Goal: Navigation & Orientation: Understand site structure

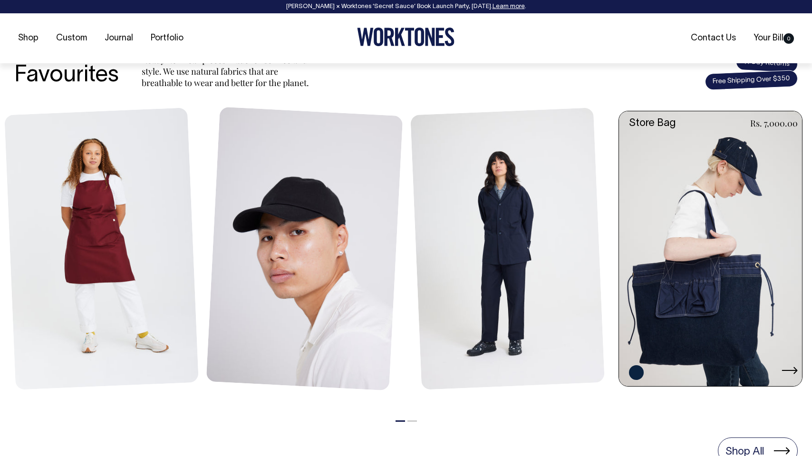
scroll to position [383, 0]
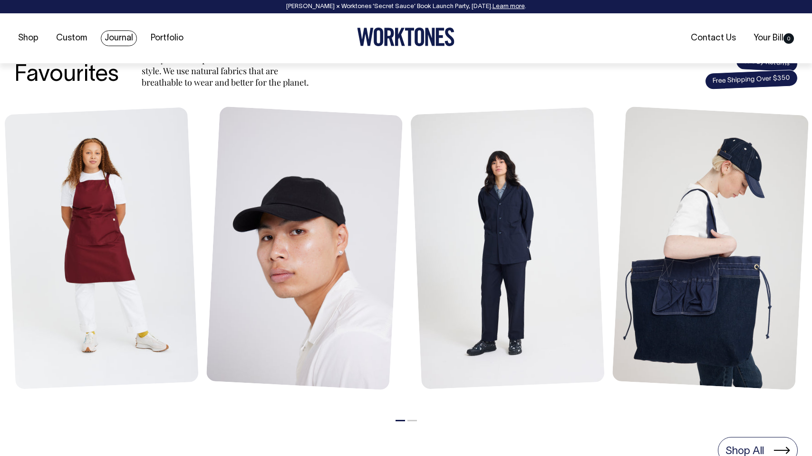
click at [122, 38] on link "Journal" at bounding box center [119, 38] width 36 height 16
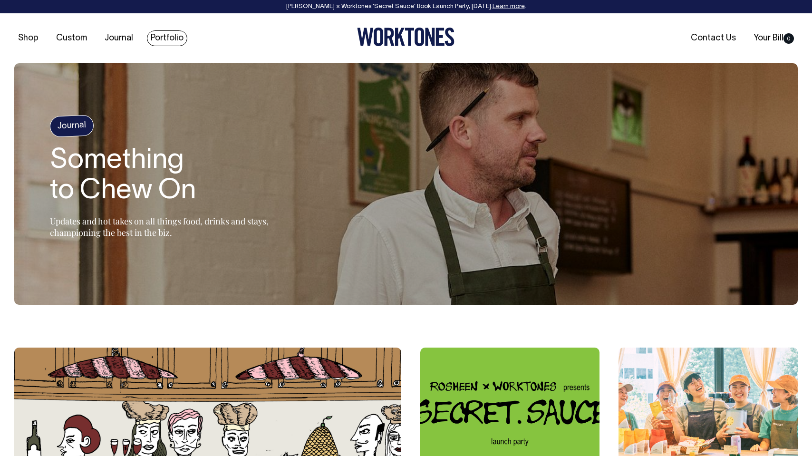
click at [152, 37] on link "Portfolio" at bounding box center [167, 38] width 40 height 16
